Goal: Information Seeking & Learning: Learn about a topic

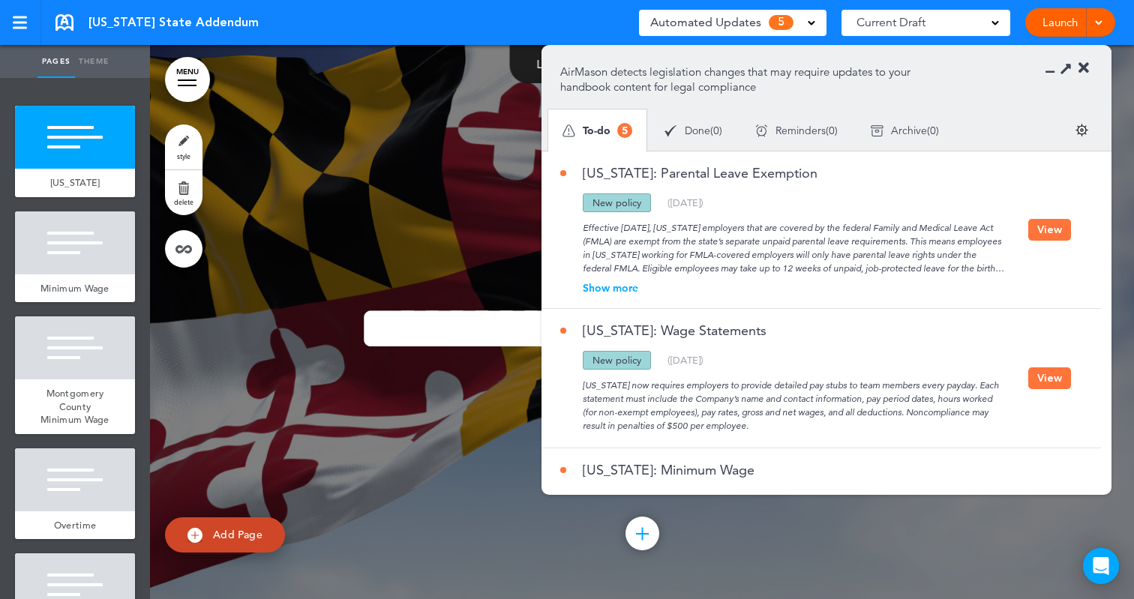
click at [622, 285] on div "Show more" at bounding box center [794, 288] width 468 height 10
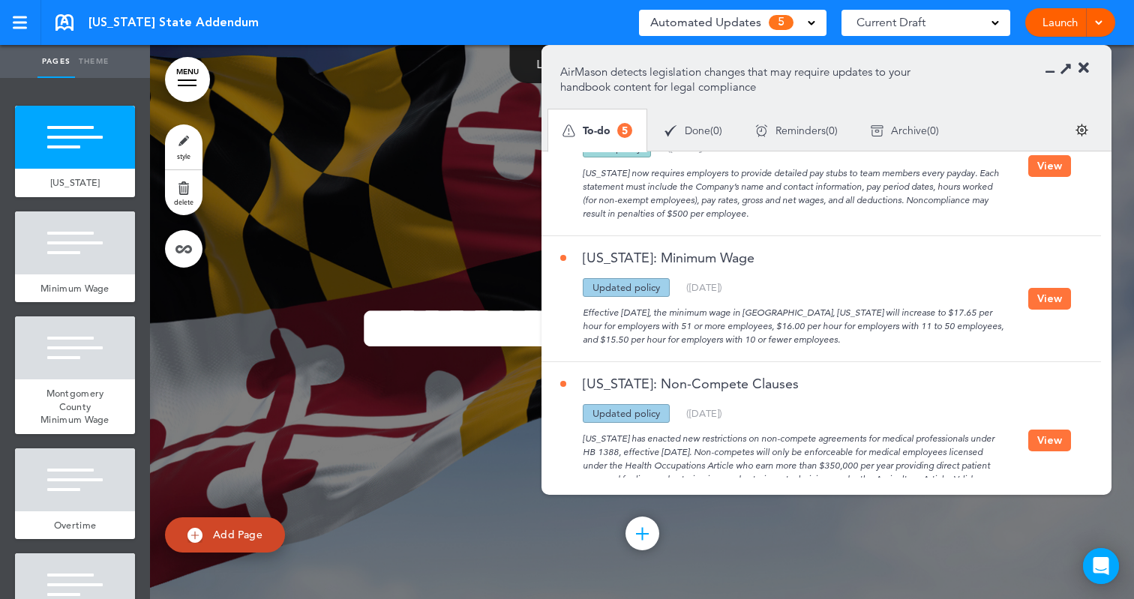
scroll to position [442, 0]
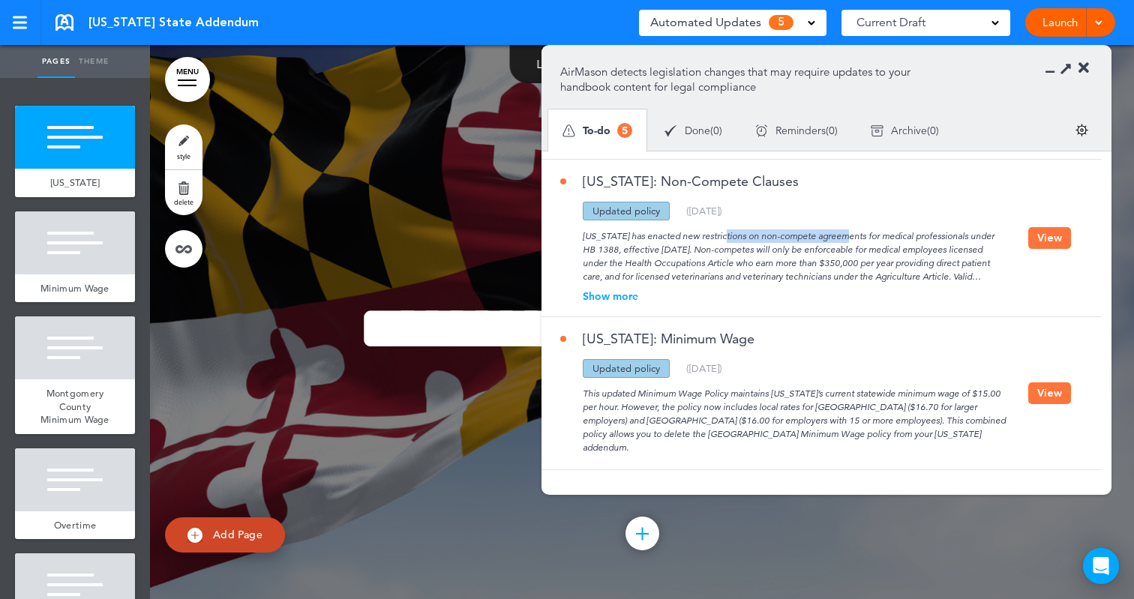
drag, startPoint x: 673, startPoint y: 240, endPoint x: 786, endPoint y: 235, distance: 113.3
click at [786, 235] on div "[US_STATE] has enacted new restrictions on non-compete agreements for medical p…" at bounding box center [794, 251] width 468 height 63
drag, startPoint x: 688, startPoint y: 263, endPoint x: 855, endPoint y: 262, distance: 166.5
click at [855, 262] on div "[US_STATE] has enacted new restrictions on non-compete agreements for medical p…" at bounding box center [794, 251] width 468 height 63
click at [613, 298] on div "Show more" at bounding box center [794, 296] width 468 height 10
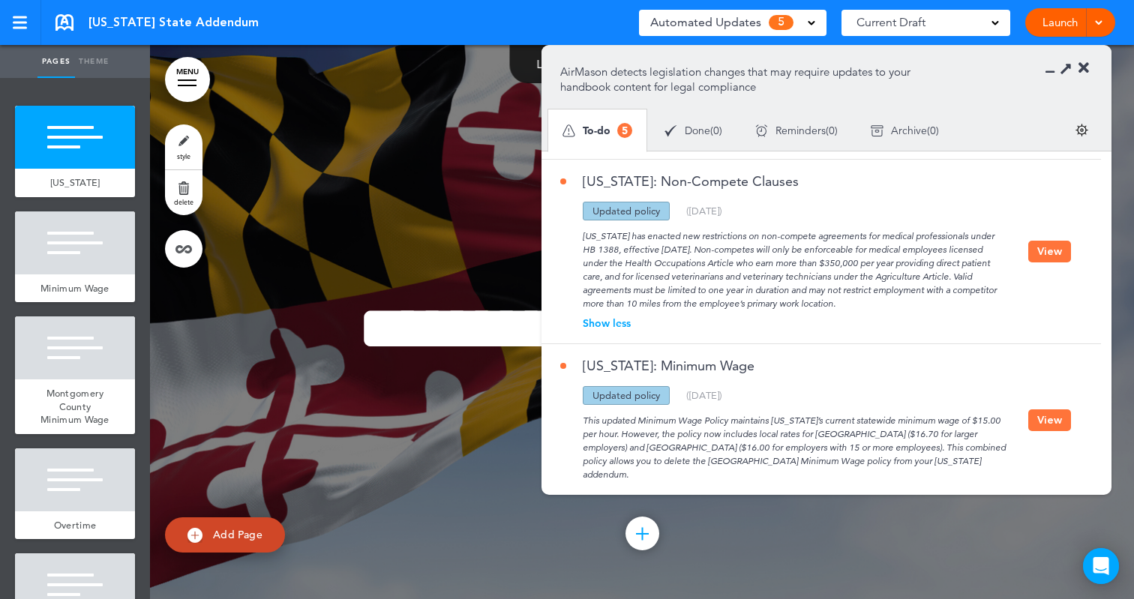
drag, startPoint x: 835, startPoint y: 304, endPoint x: 598, endPoint y: 233, distance: 246.5
click at [582, 223] on div "[US_STATE] has enacted new restrictions on non-compete agreements for medical p…" at bounding box center [794, 265] width 468 height 90
click at [839, 373] on div "[US_STATE]: Minimum Wage" at bounding box center [794, 372] width 468 height 27
click at [1050, 254] on button "View" at bounding box center [1049, 252] width 43 height 22
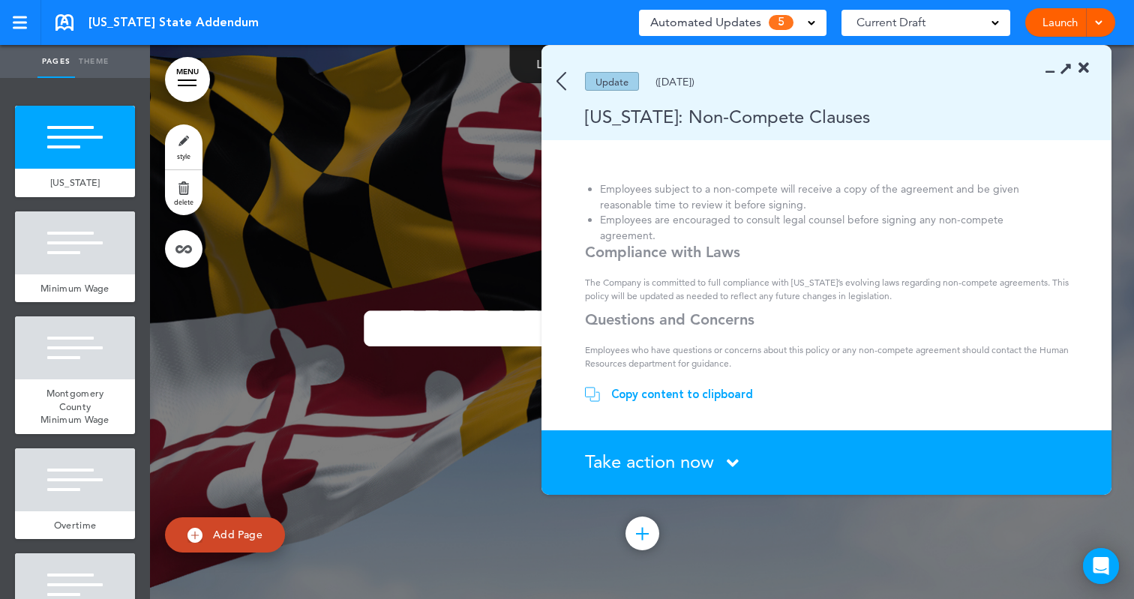
scroll to position [458, 0]
click at [1067, 64] on icon at bounding box center [1066, 68] width 16 height 16
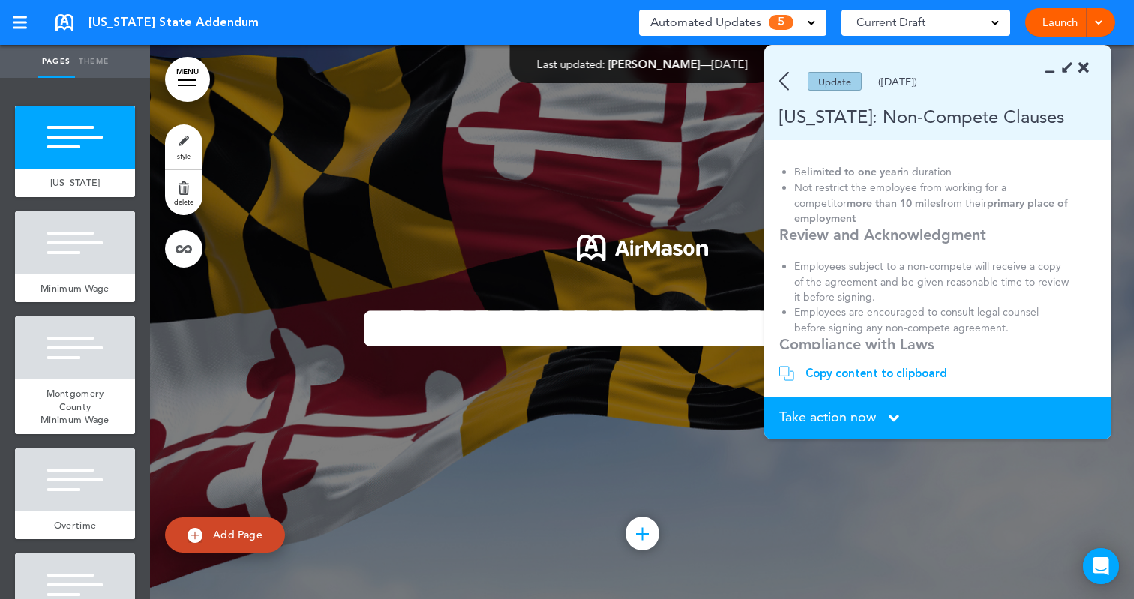
scroll to position [570, 0]
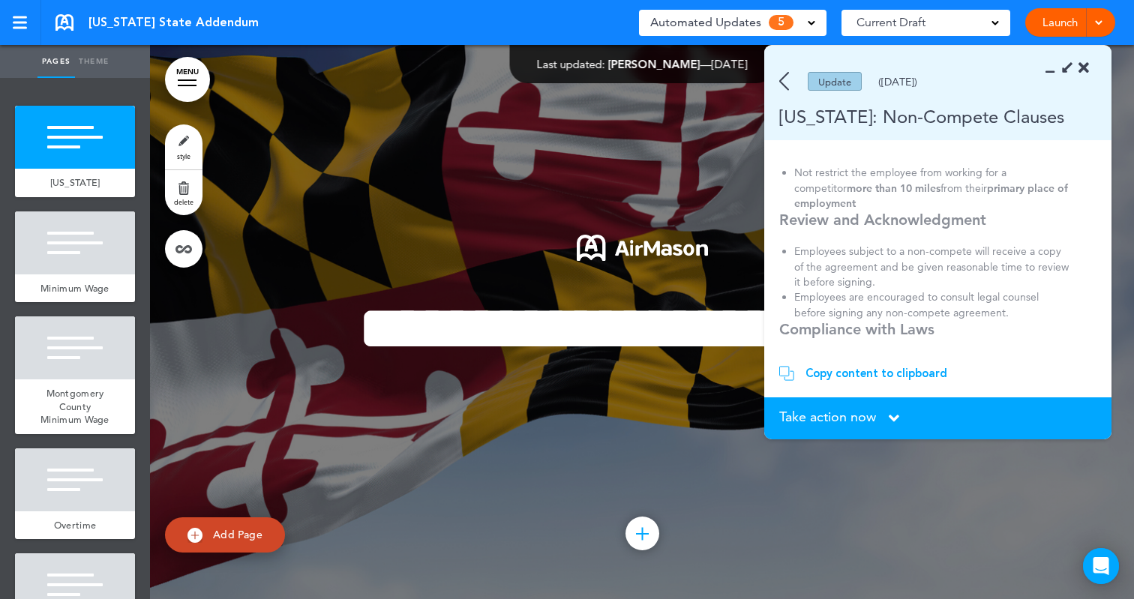
click at [780, 376] on img at bounding box center [786, 373] width 15 height 15
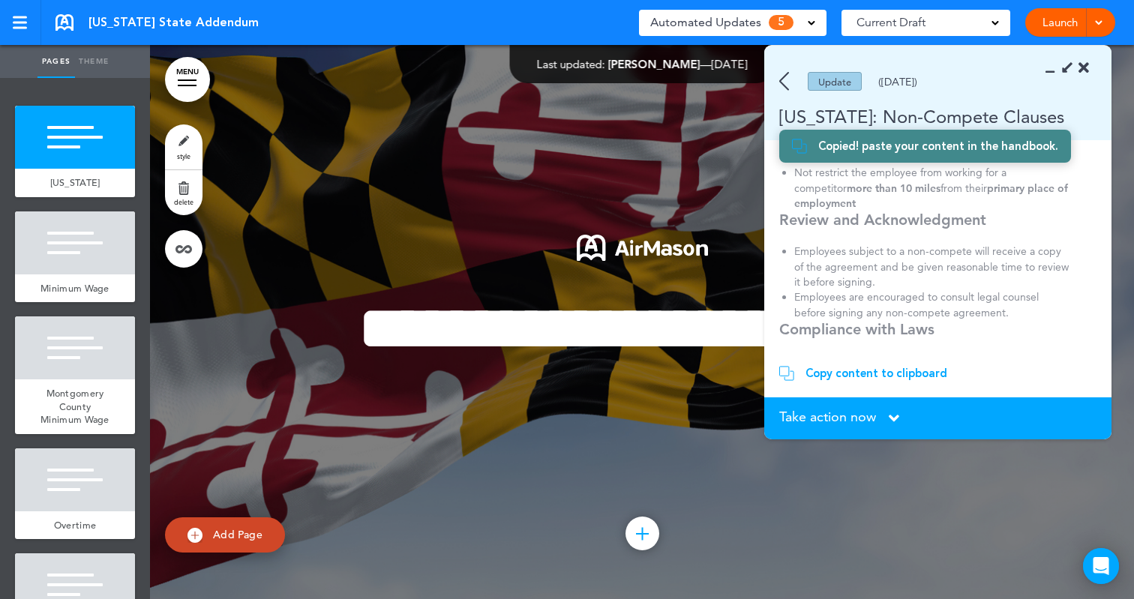
click at [774, 76] on div "Update ([DATE])" at bounding box center [916, 81] width 304 height 19
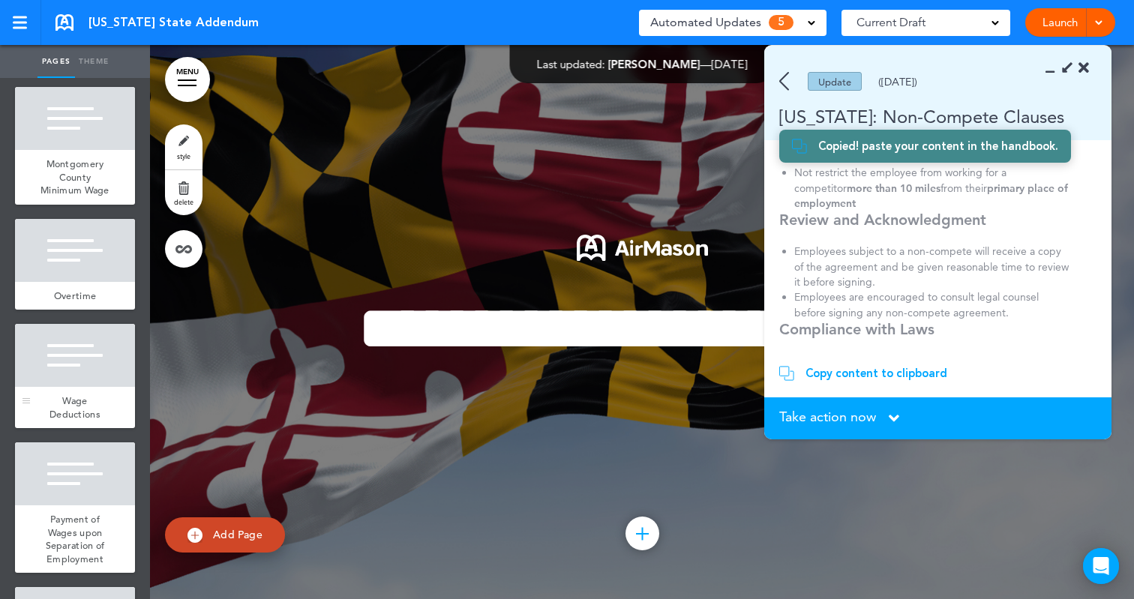
scroll to position [232, 0]
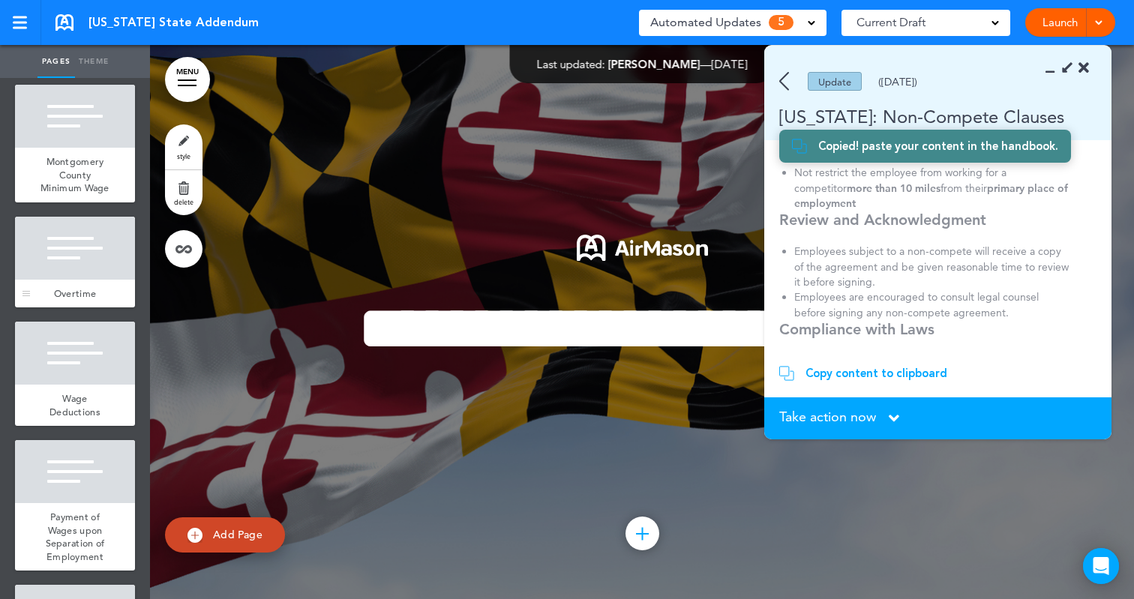
click at [55, 280] on div at bounding box center [75, 248] width 120 height 63
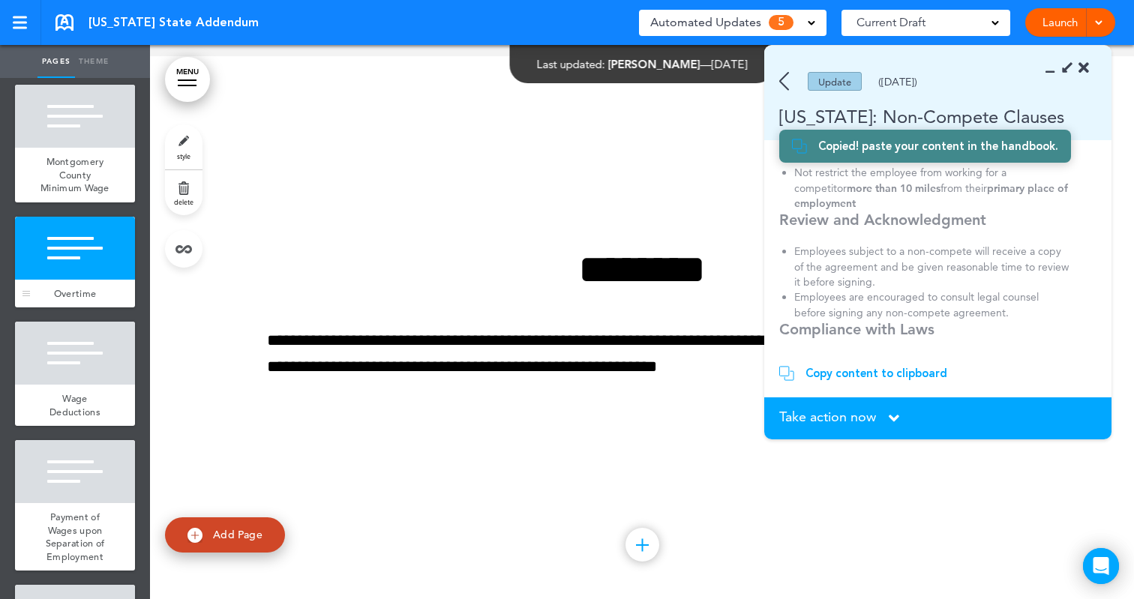
scroll to position [1663, 0]
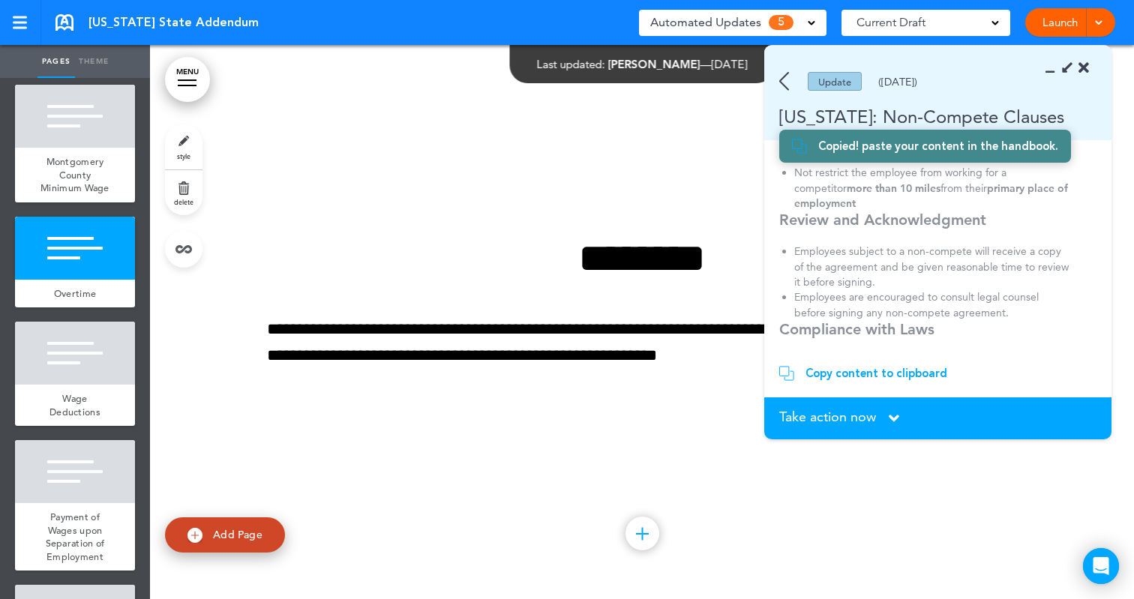
click at [1063, 64] on div at bounding box center [1071, 68] width 34 height 15
click at [1063, 67] on icon at bounding box center [1066, 68] width 16 height 16
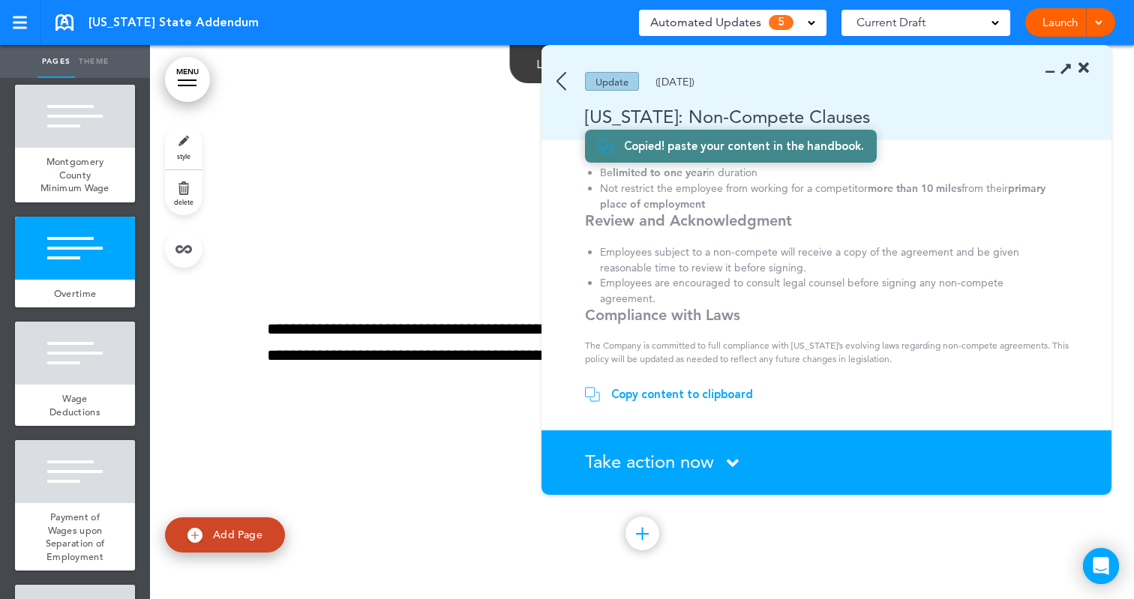
scroll to position [379, 0]
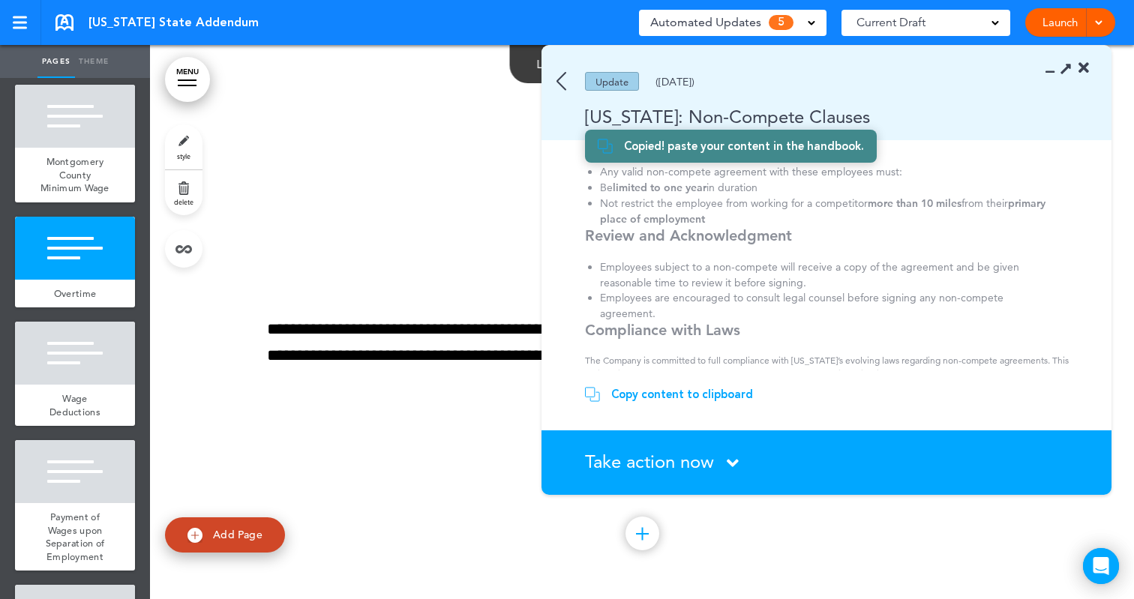
click at [1081, 67] on icon at bounding box center [1083, 68] width 10 height 15
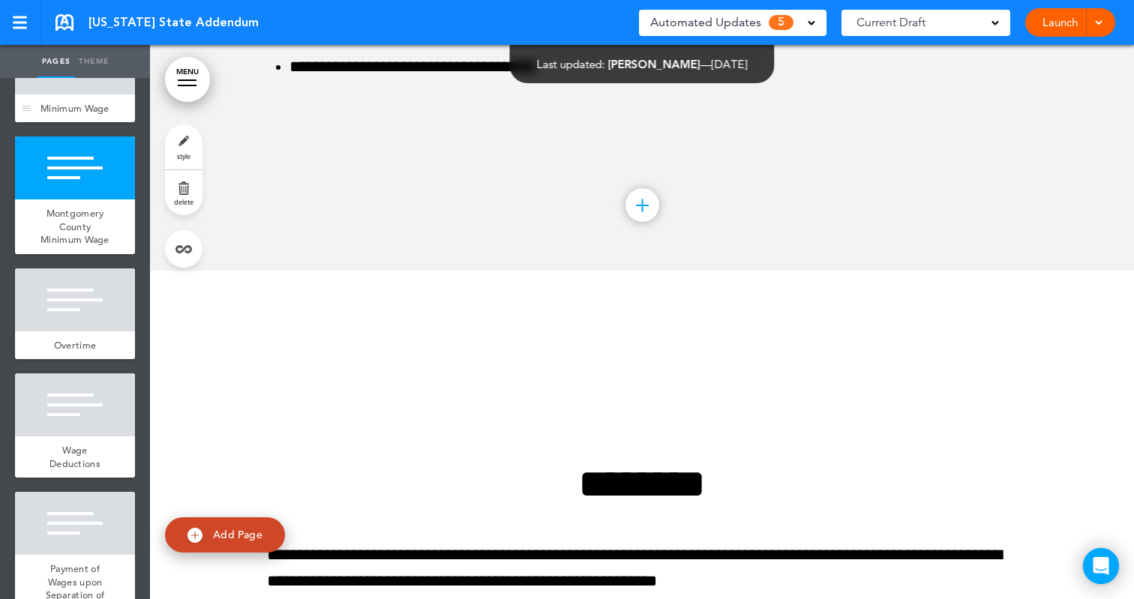
scroll to position [0, 0]
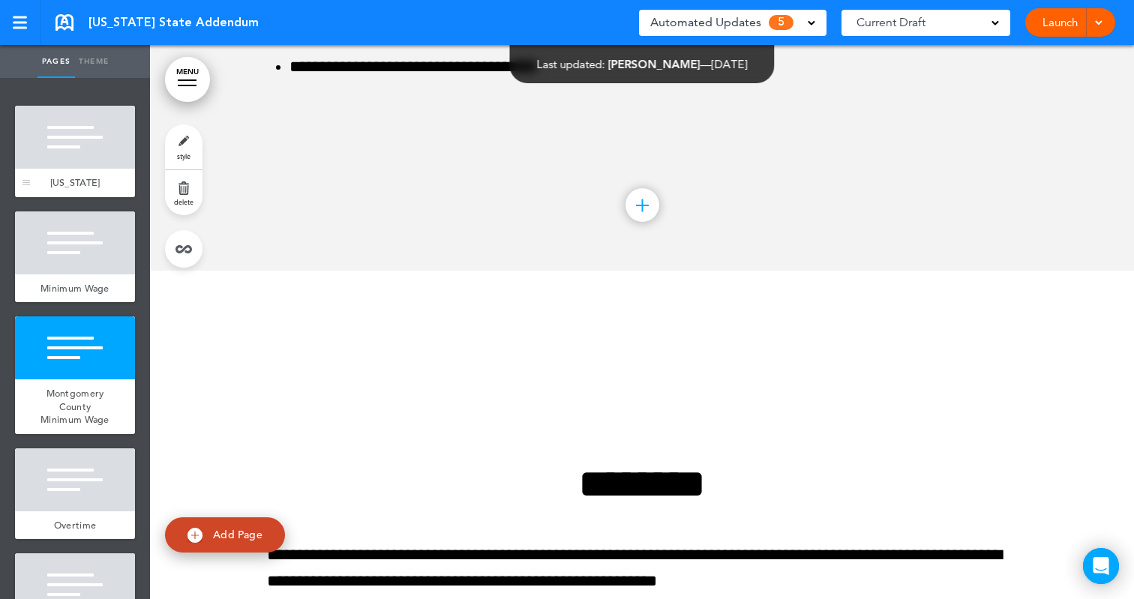
click at [81, 153] on div at bounding box center [75, 137] width 120 height 63
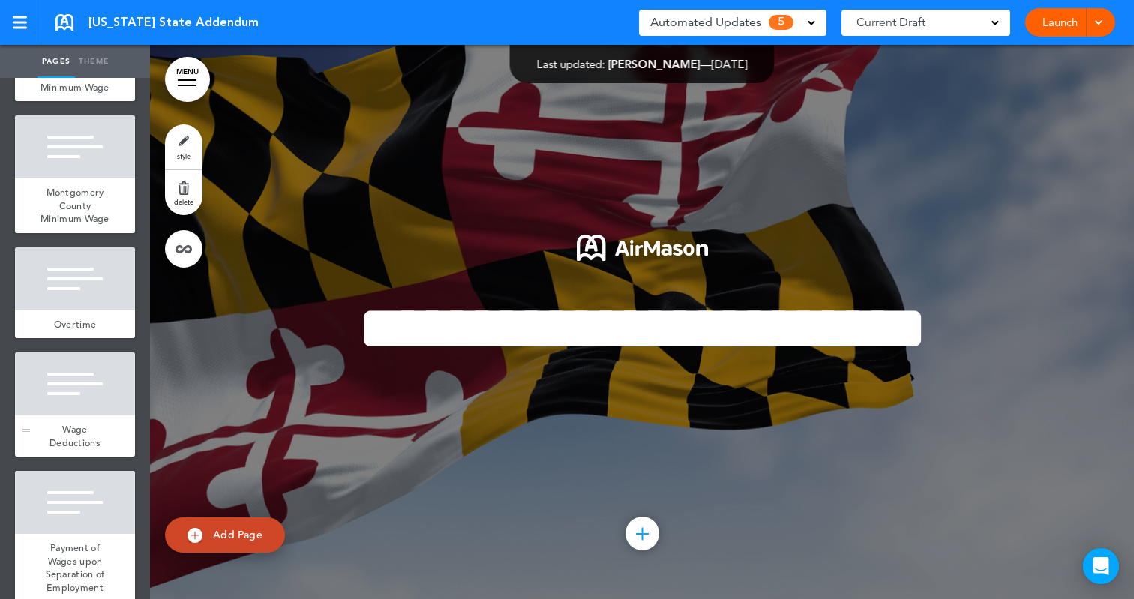
scroll to position [321, 0]
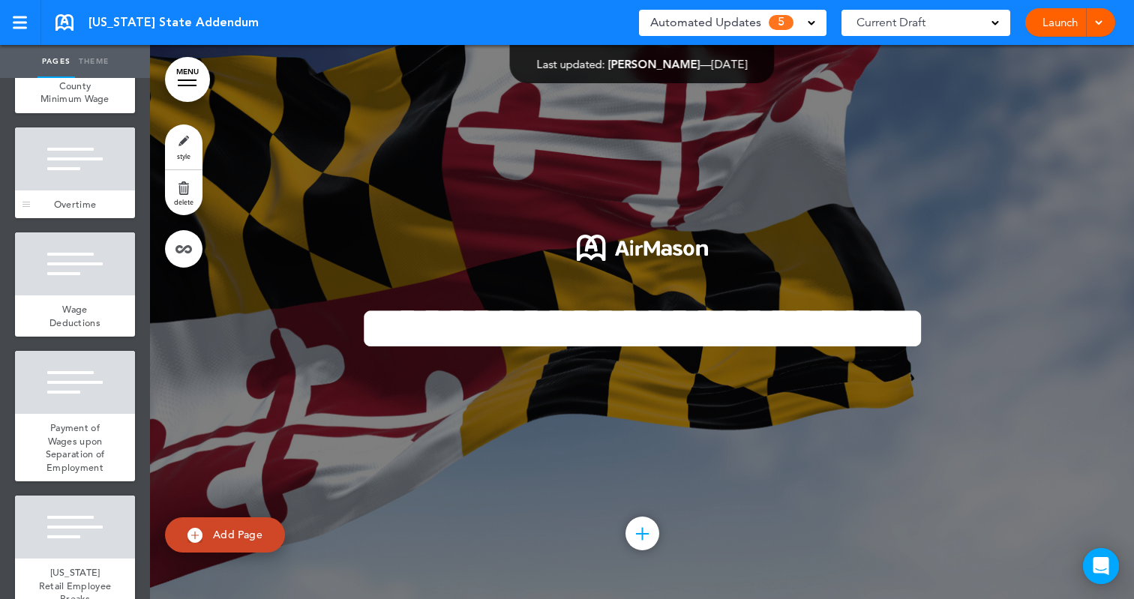
click at [48, 190] on div at bounding box center [75, 158] width 120 height 63
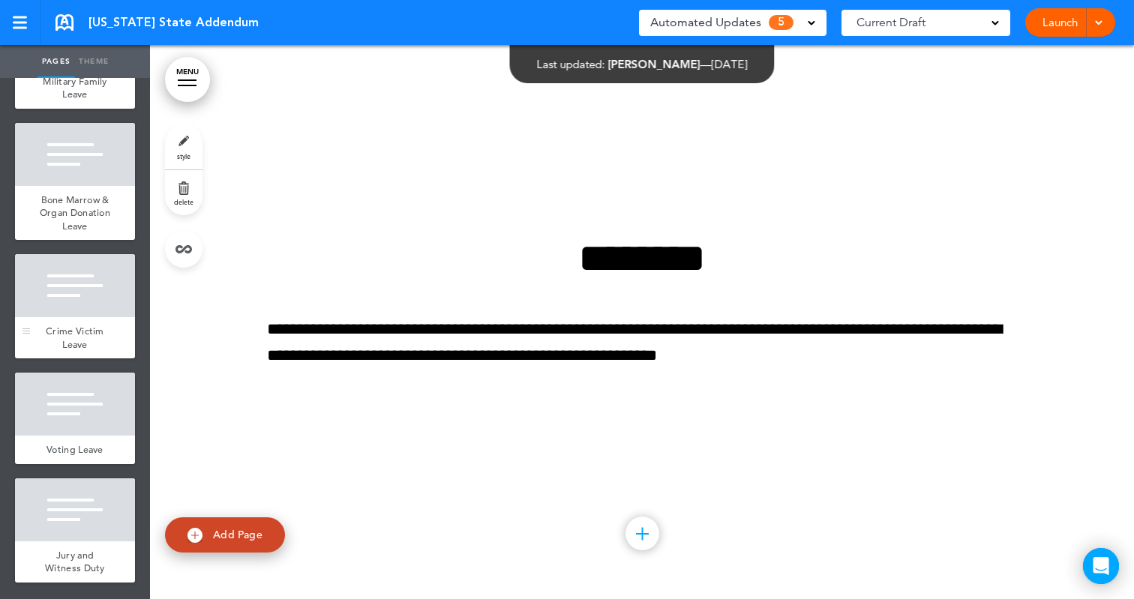
scroll to position [1852, 0]
click at [62, 538] on div at bounding box center [75, 509] width 120 height 63
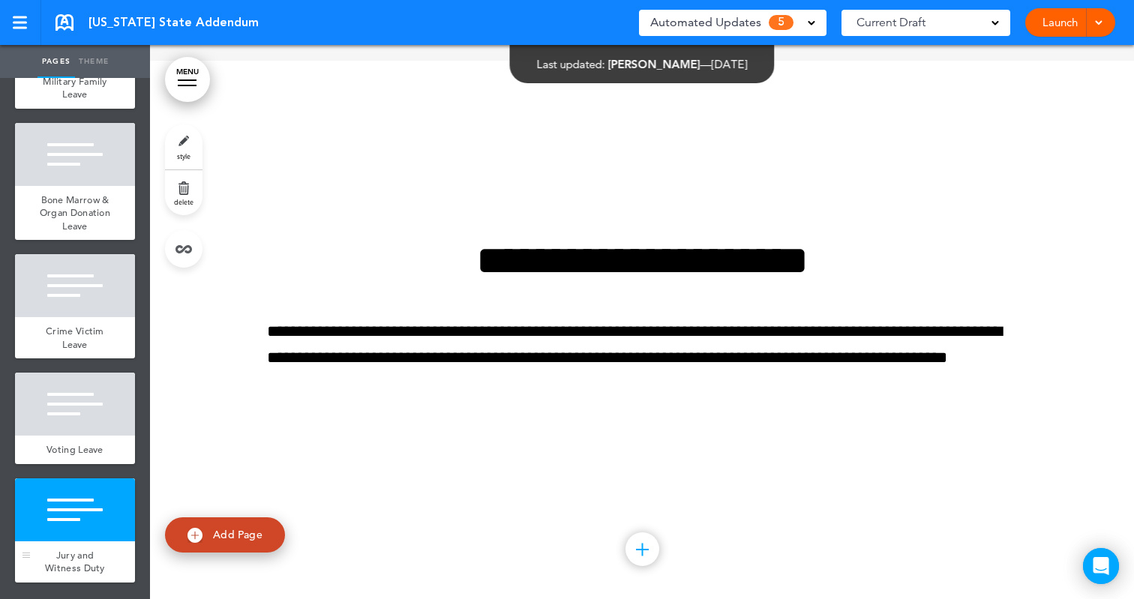
scroll to position [11188, 0]
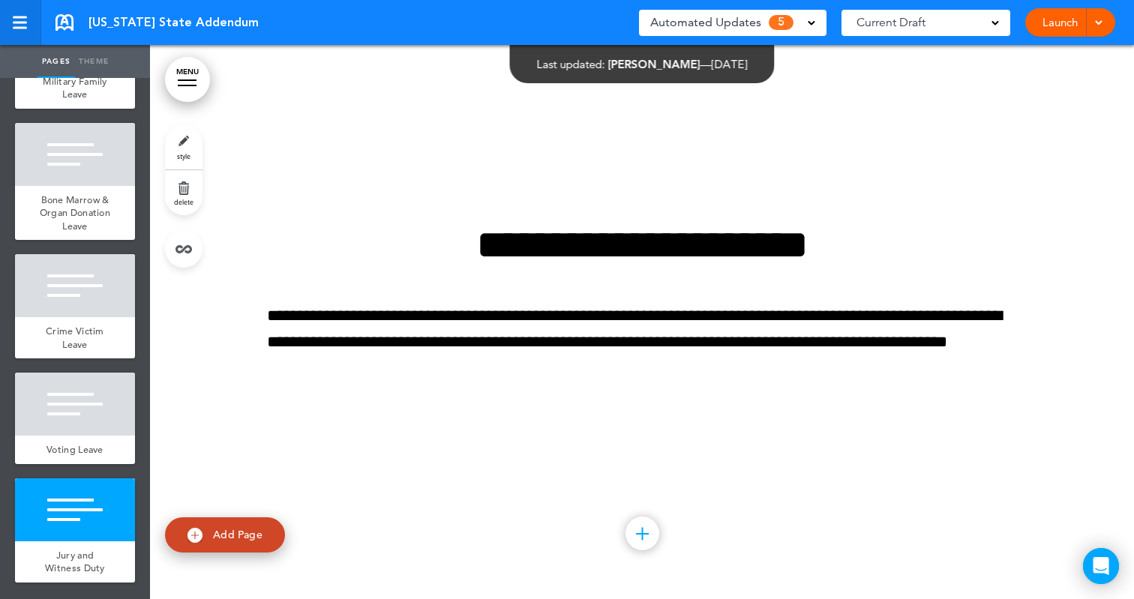
scroll to position [1663, 0]
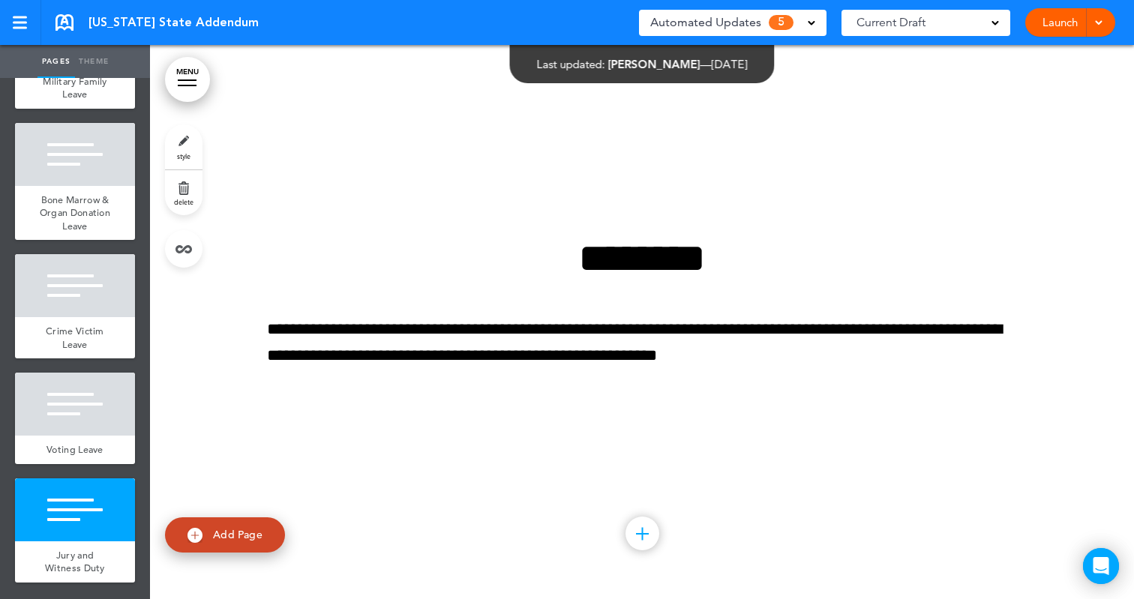
click at [155, 19] on span "[US_STATE] State Addendum" at bounding box center [173, 22] width 170 height 16
click at [792, 22] on span "5" at bounding box center [781, 22] width 25 height 15
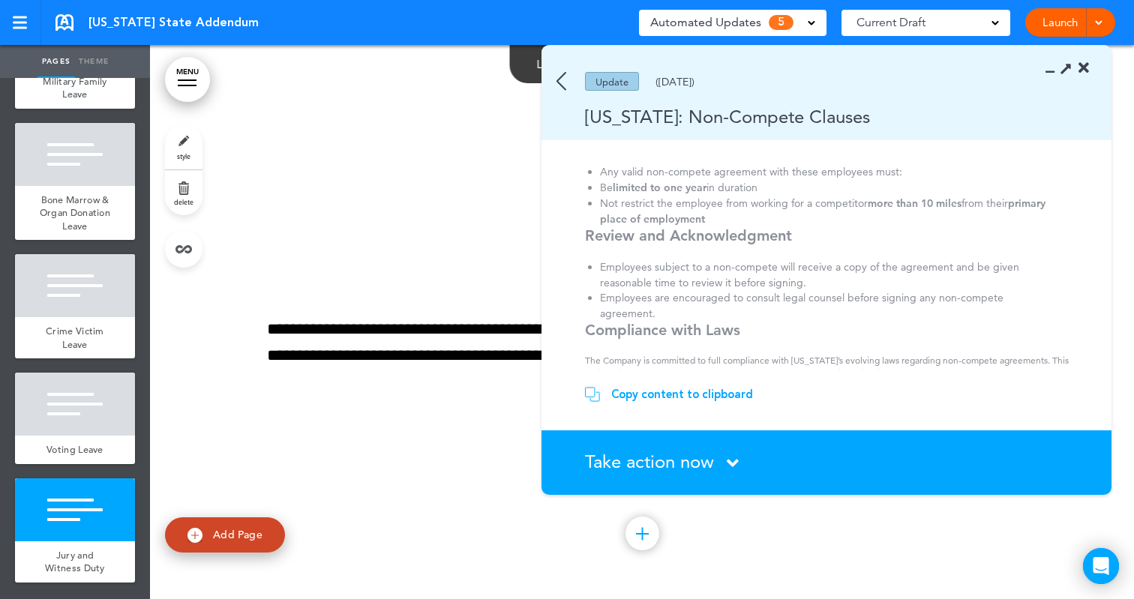
scroll to position [415, 0]
click at [602, 82] on div "Update" at bounding box center [612, 81] width 54 height 19
click at [567, 79] on div "Update ([DATE])" at bounding box center [804, 81] width 526 height 19
click at [558, 79] on img at bounding box center [561, 81] width 10 height 19
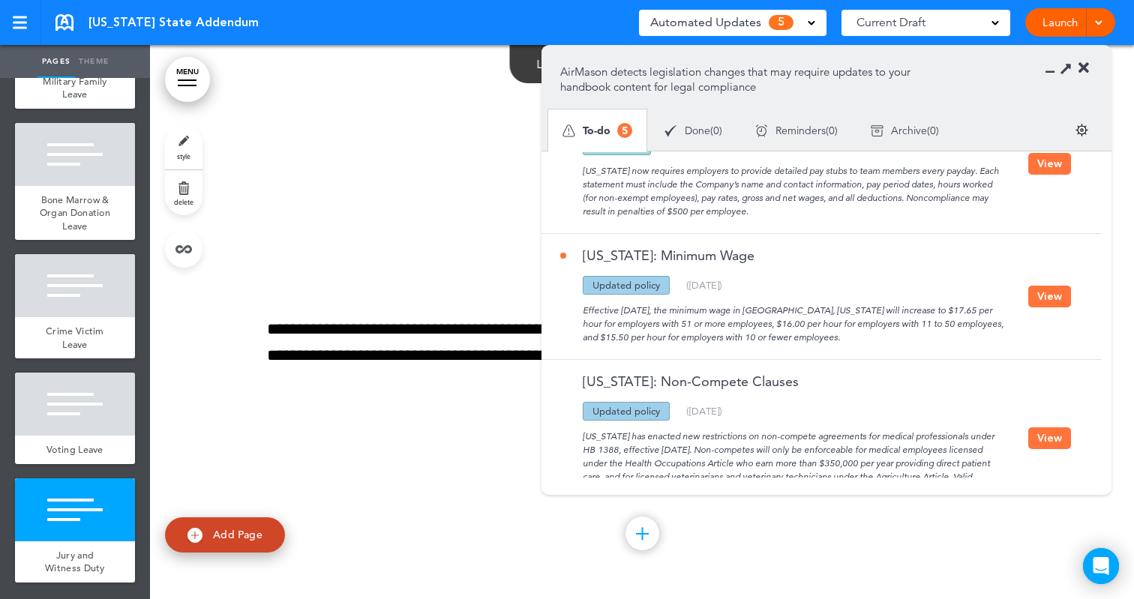
scroll to position [184, 0]
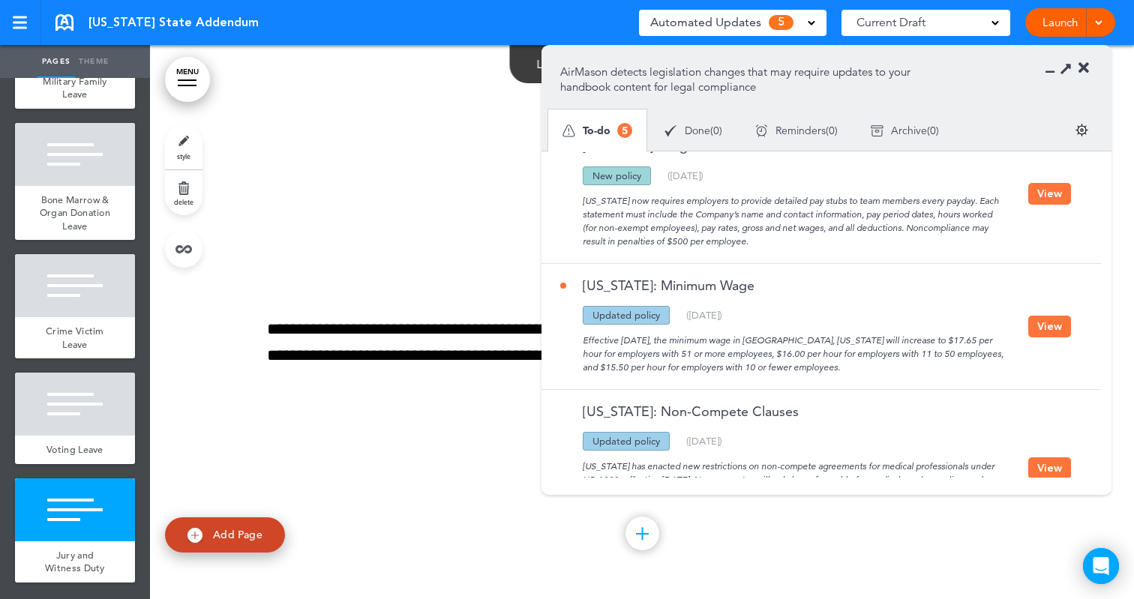
click at [1063, 327] on button "View" at bounding box center [1049, 327] width 43 height 22
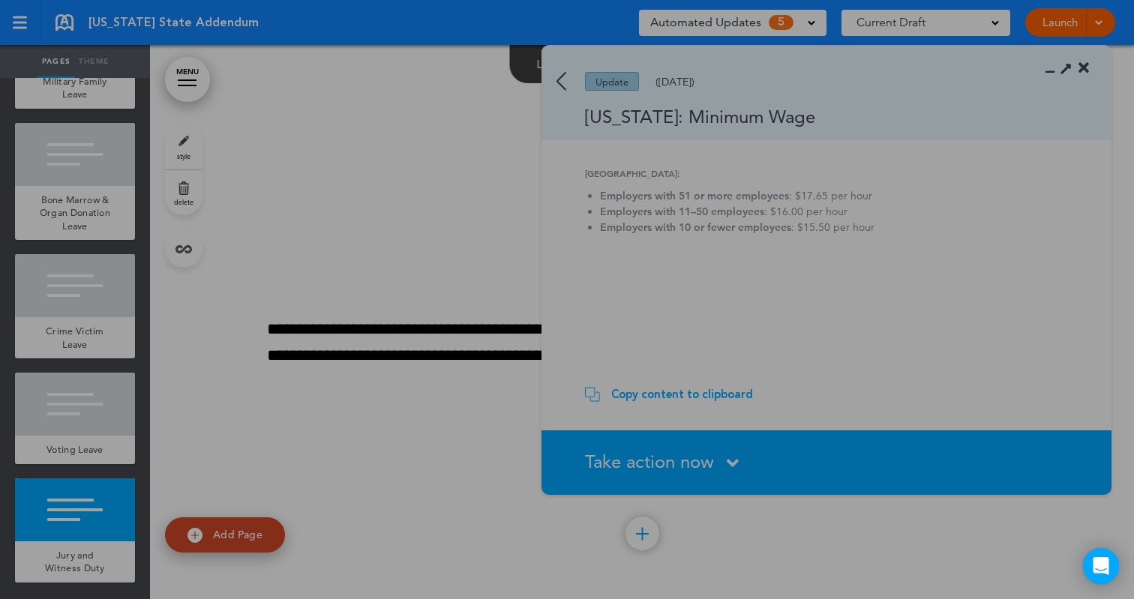
scroll to position [0, 0]
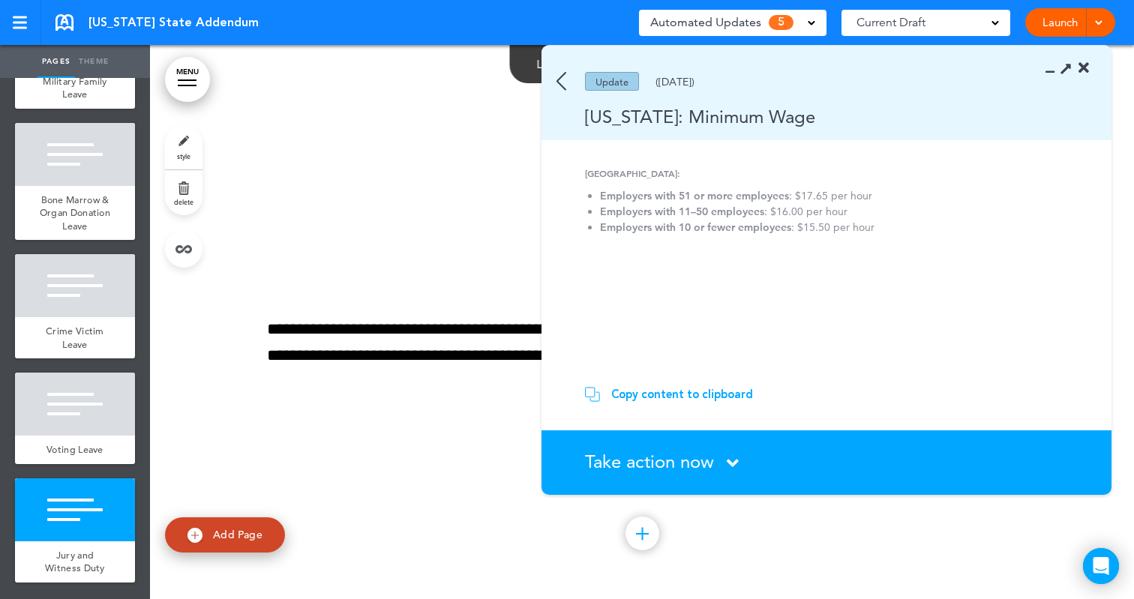
click at [559, 81] on img at bounding box center [561, 81] width 10 height 19
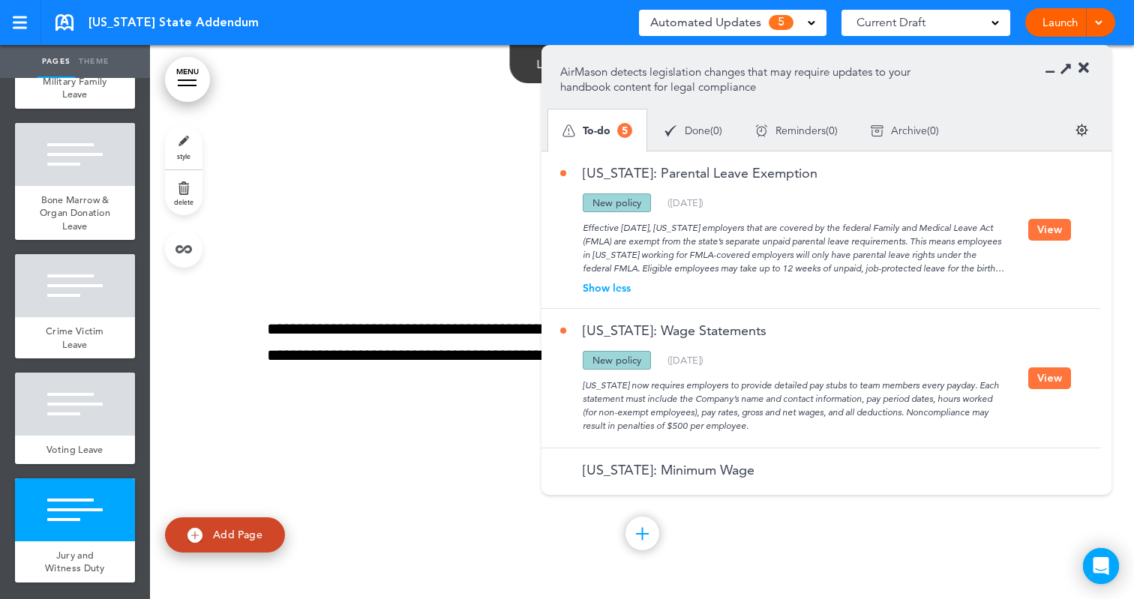
click at [622, 202] on div "New policy" at bounding box center [617, 202] width 68 height 19
click at [1052, 227] on button "View" at bounding box center [1049, 230] width 43 height 22
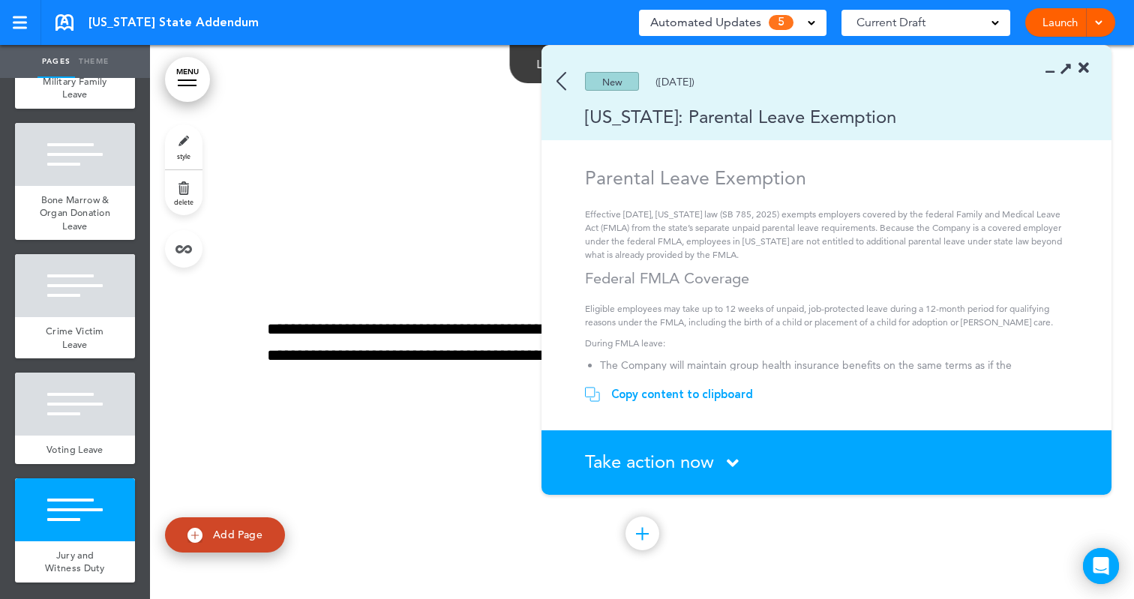
click at [678, 392] on div "Copy content to clipboard" at bounding box center [682, 394] width 142 height 15
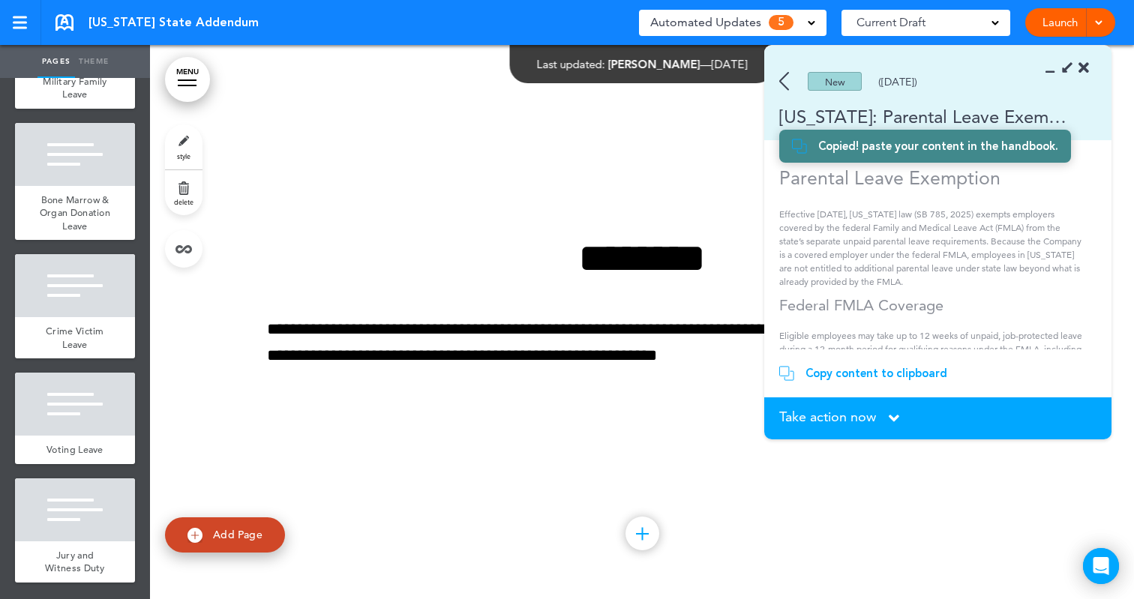
click at [897, 283] on p "Effective [DATE], [US_STATE] law (SB 785, 2025) exempts employers covered by th…" at bounding box center [932, 248] width 307 height 81
click at [791, 373] on img at bounding box center [786, 373] width 15 height 15
drag, startPoint x: 1050, startPoint y: 205, endPoint x: 1041, endPoint y: 145, distance: 61.4
click at [1050, 204] on div "Parental Leave Exemption Effective [DATE], [US_STATE] law (SB 785, 2025) exempt…" at bounding box center [932, 448] width 307 height 565
click at [1066, 67] on icon at bounding box center [1066, 68] width 16 height 16
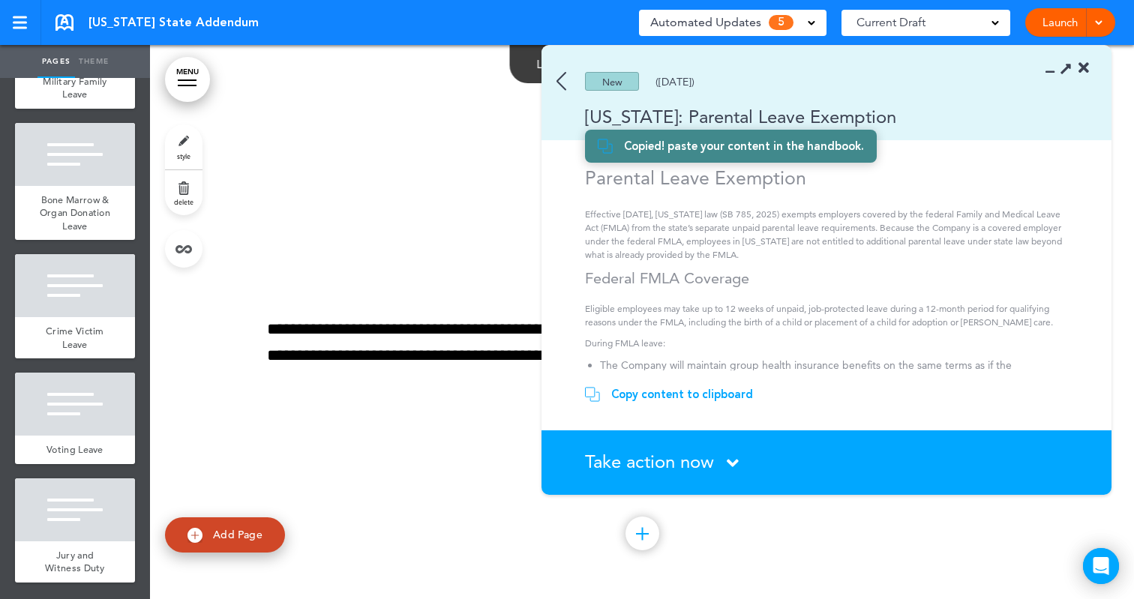
click at [806, 259] on p "Effective [DATE], [US_STATE] law (SB 785, 2025) exempts employers covered by th…" at bounding box center [828, 235] width 487 height 54
